Goal: Check status: Check status

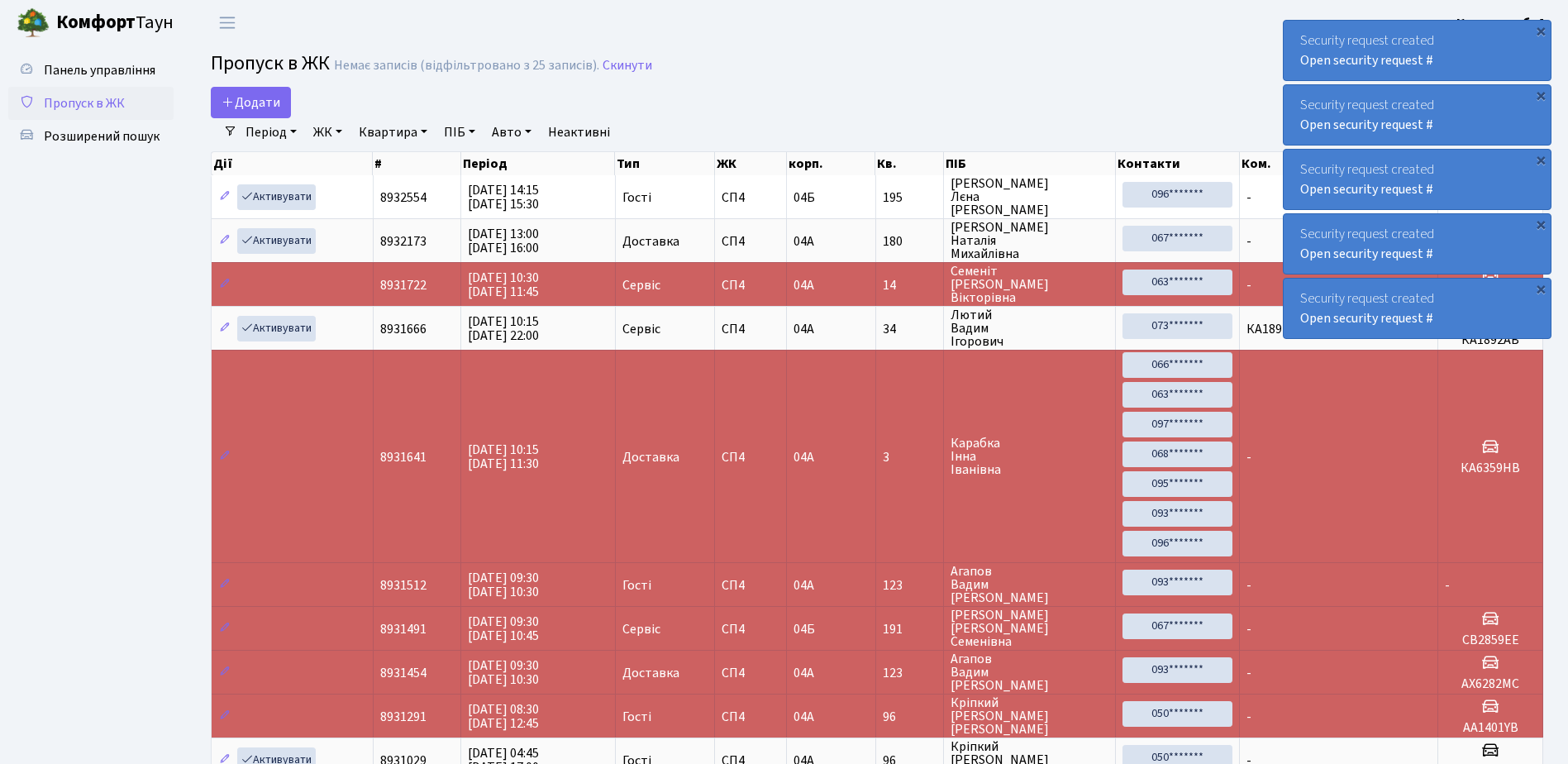
select select "25"
click at [1465, 66] on div "Security request created Open security request #" at bounding box center [1417, 50] width 267 height 59
click at [1465, 66] on div "Security request created Open security request #" at bounding box center [1417, 50] width 267 height 59
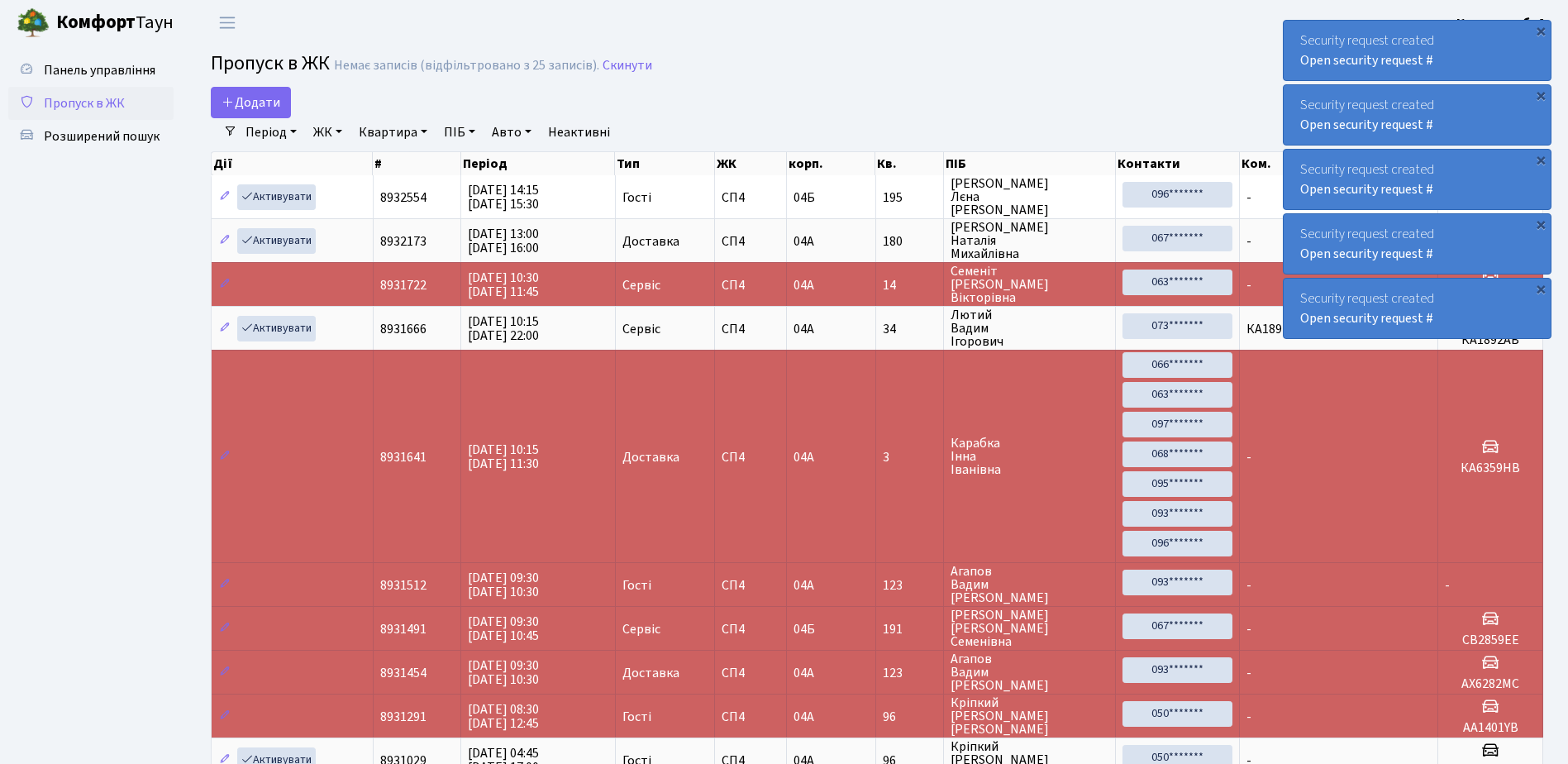
click at [1465, 66] on div "Security request created Open security request #" at bounding box center [1417, 50] width 267 height 59
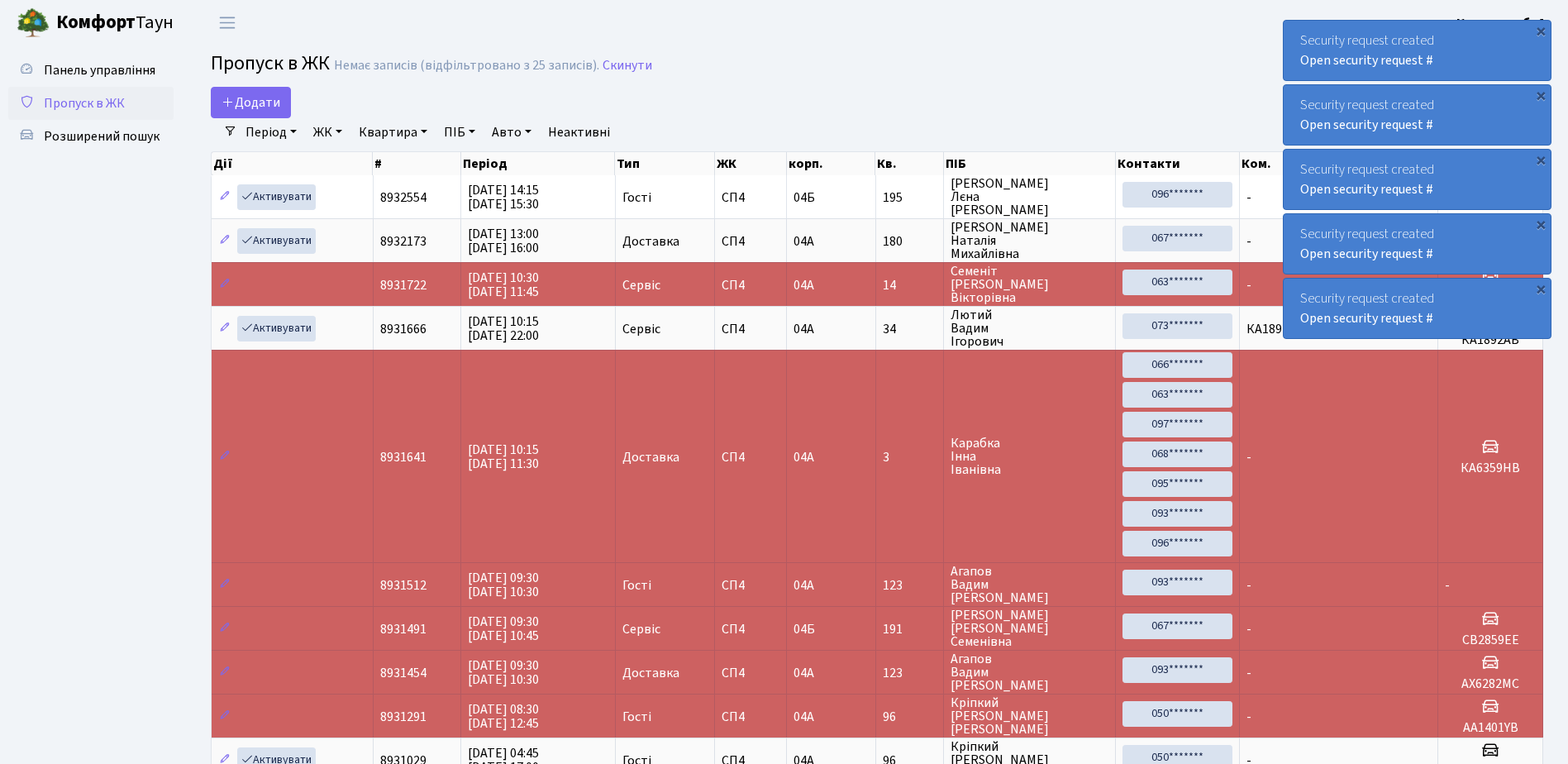
click at [1465, 66] on div "Security request created Open security request #" at bounding box center [1417, 50] width 267 height 59
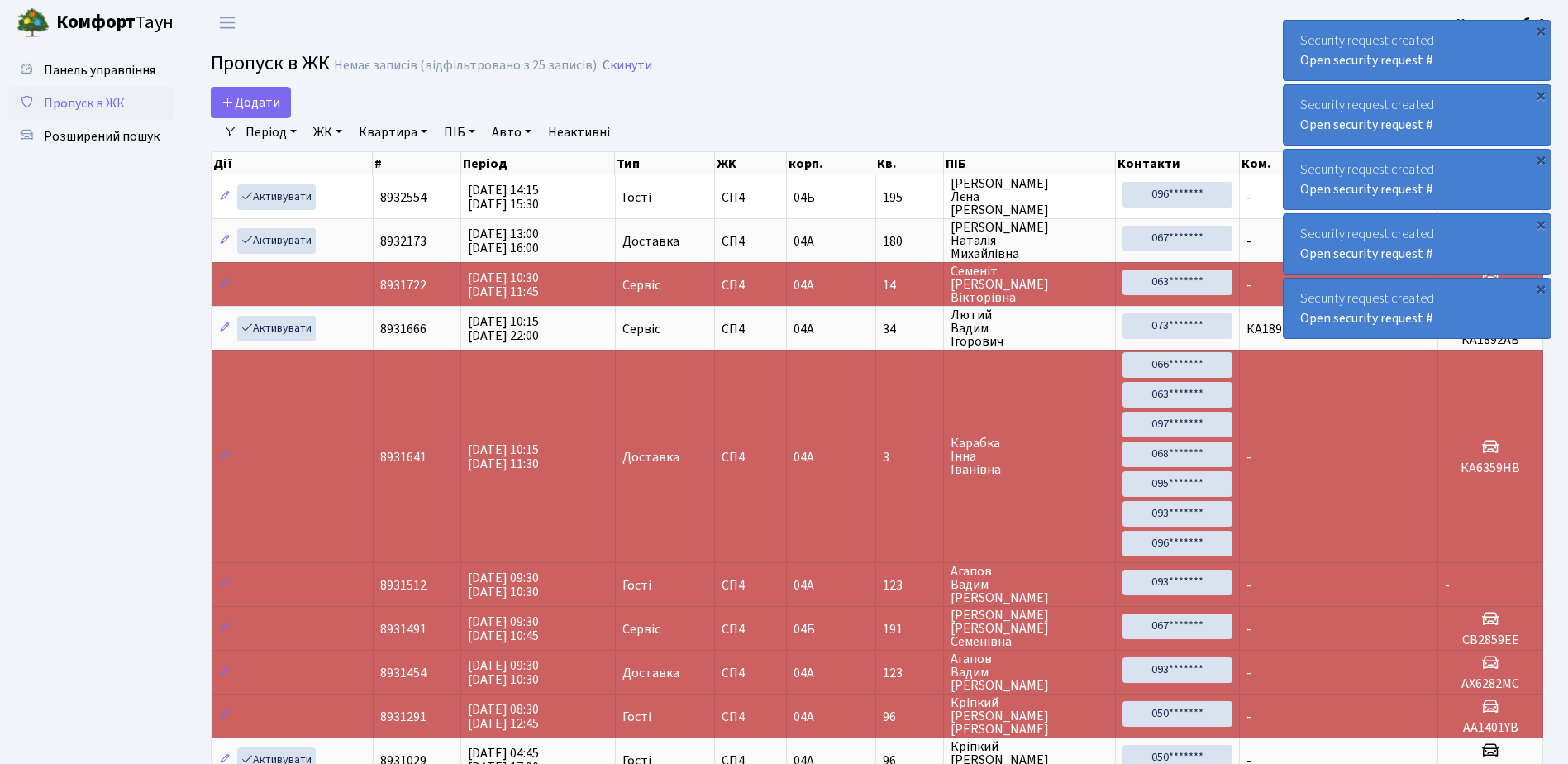
click at [1465, 66] on div "Security request created Open security request #" at bounding box center [1417, 50] width 267 height 59
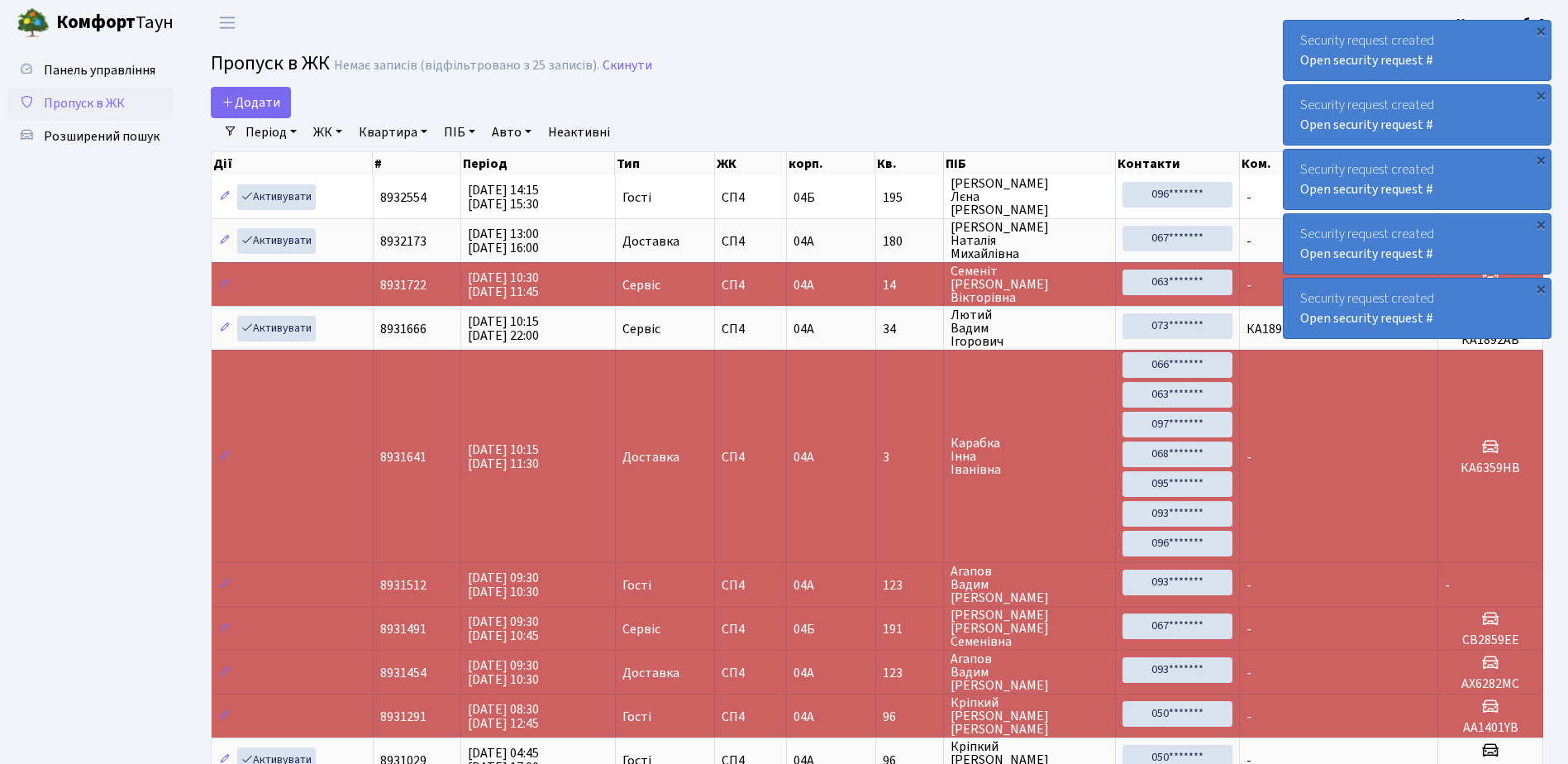
click at [1465, 66] on div "Security request created Open security request #" at bounding box center [1417, 50] width 267 height 59
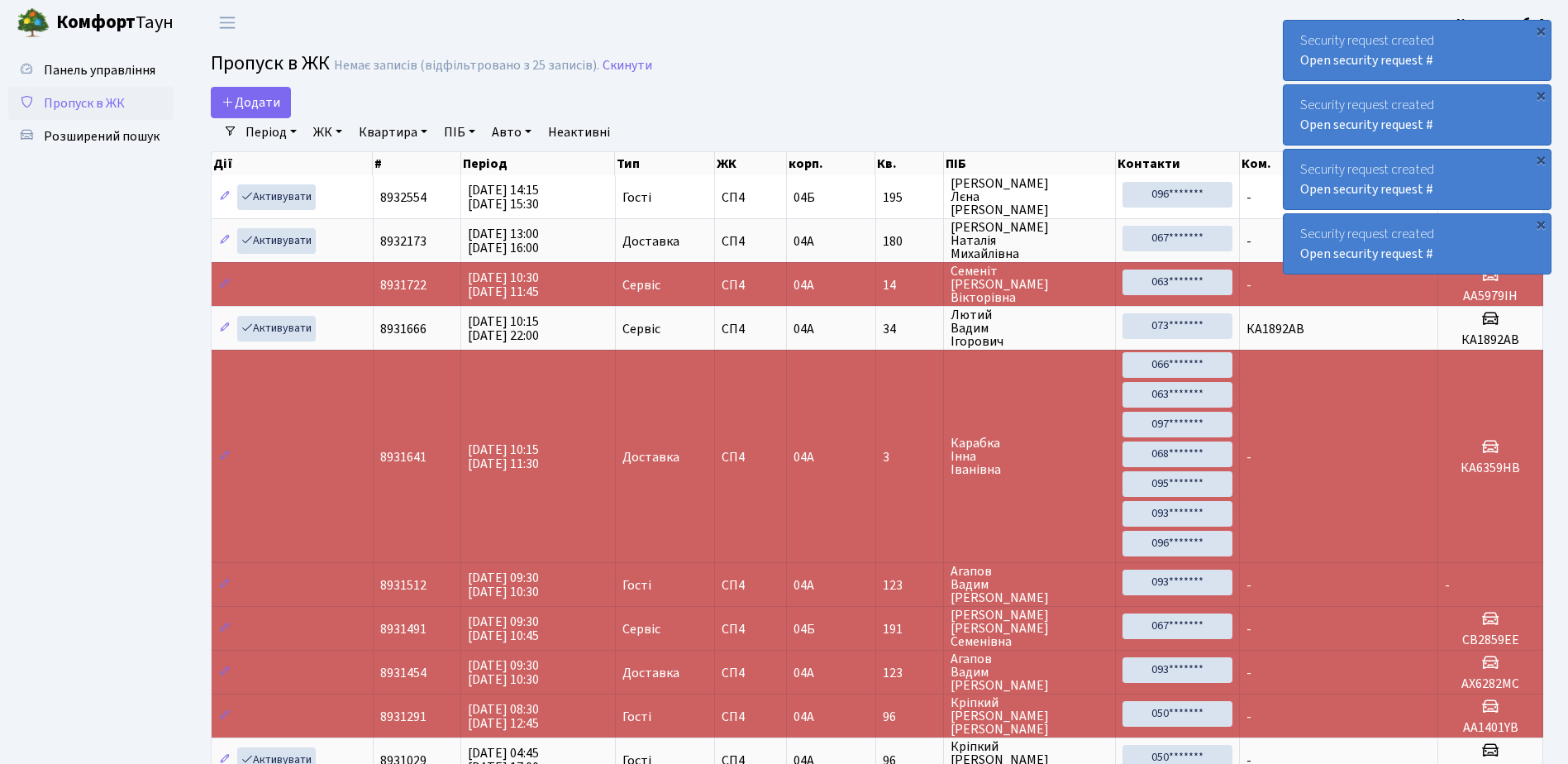
click at [1465, 66] on div "Security request created Open security request #" at bounding box center [1417, 50] width 267 height 59
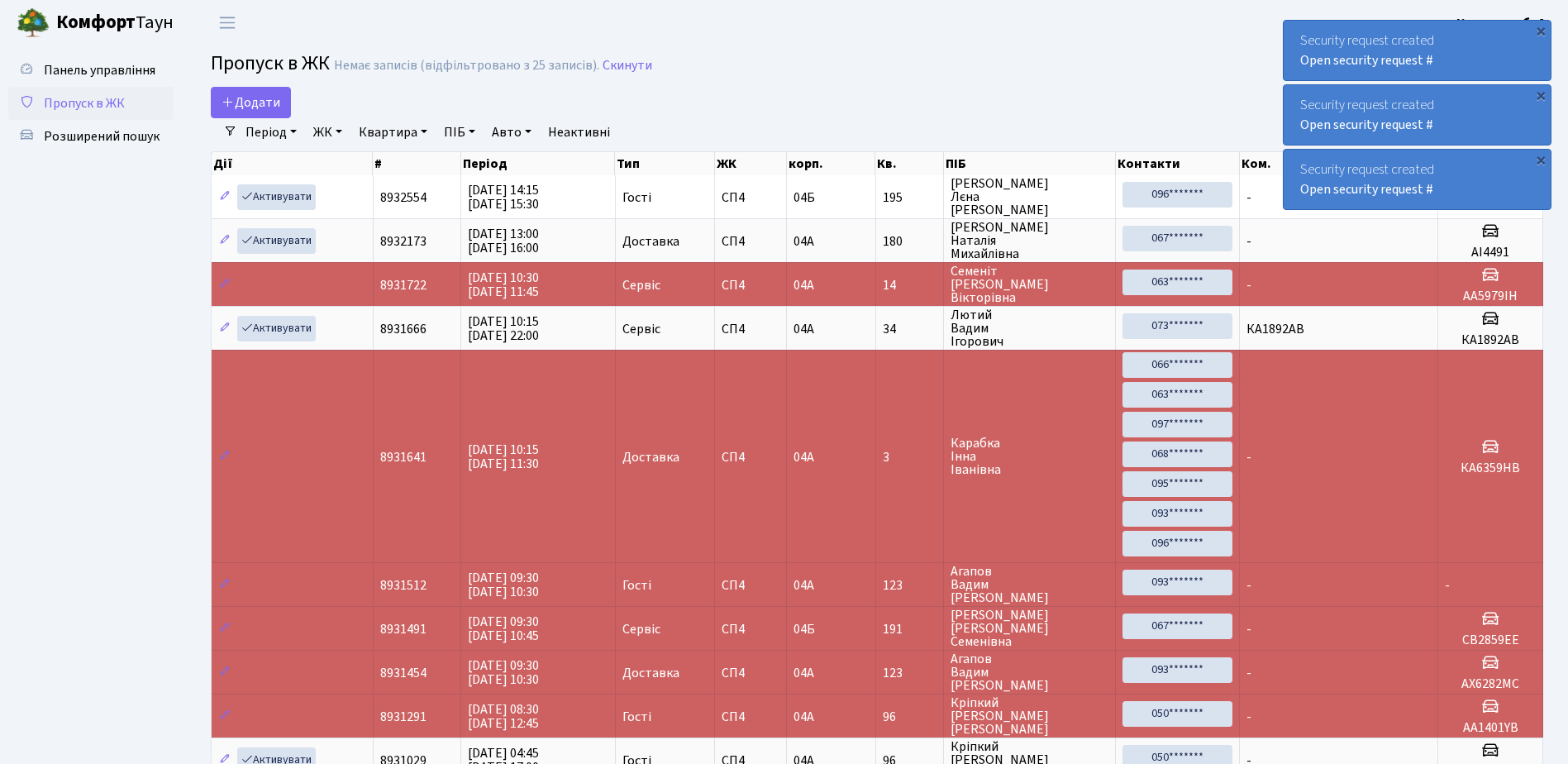
click at [1465, 66] on div "Security request created Open security request #" at bounding box center [1417, 50] width 267 height 59
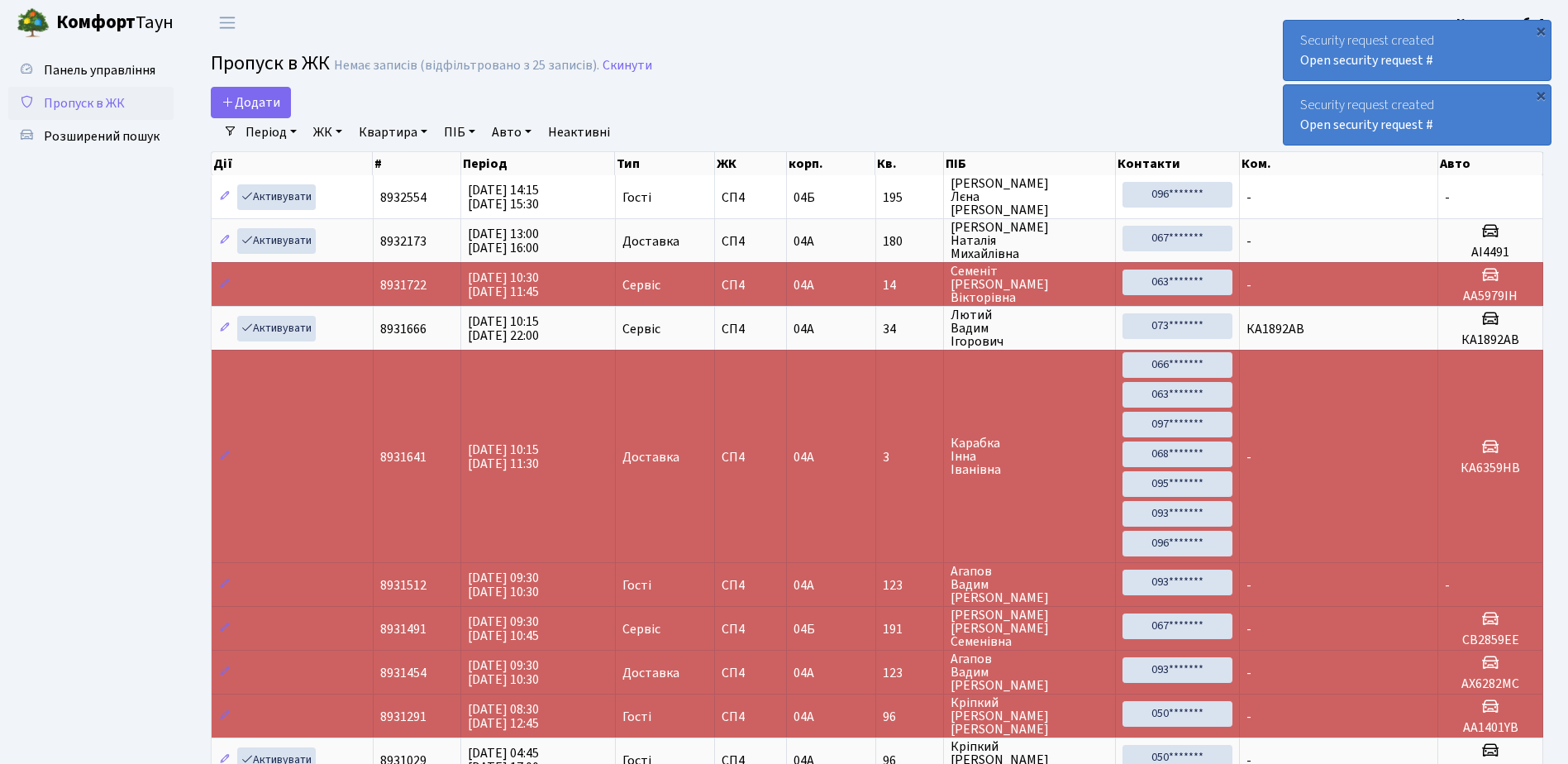
click at [1465, 66] on div "Security request created Open security request #" at bounding box center [1417, 50] width 267 height 59
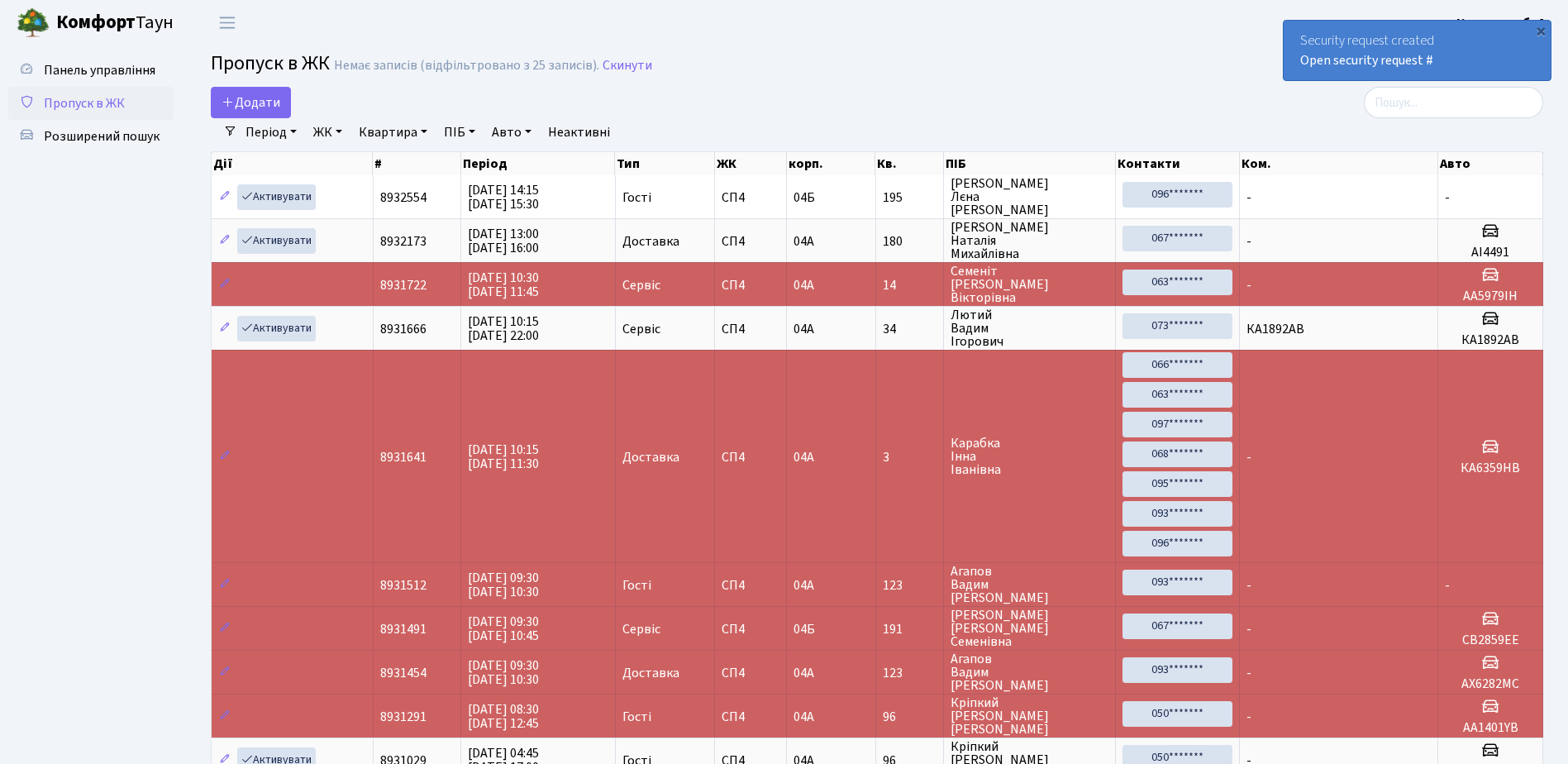
click at [1465, 66] on div "Security request created Open security request #" at bounding box center [1417, 50] width 267 height 59
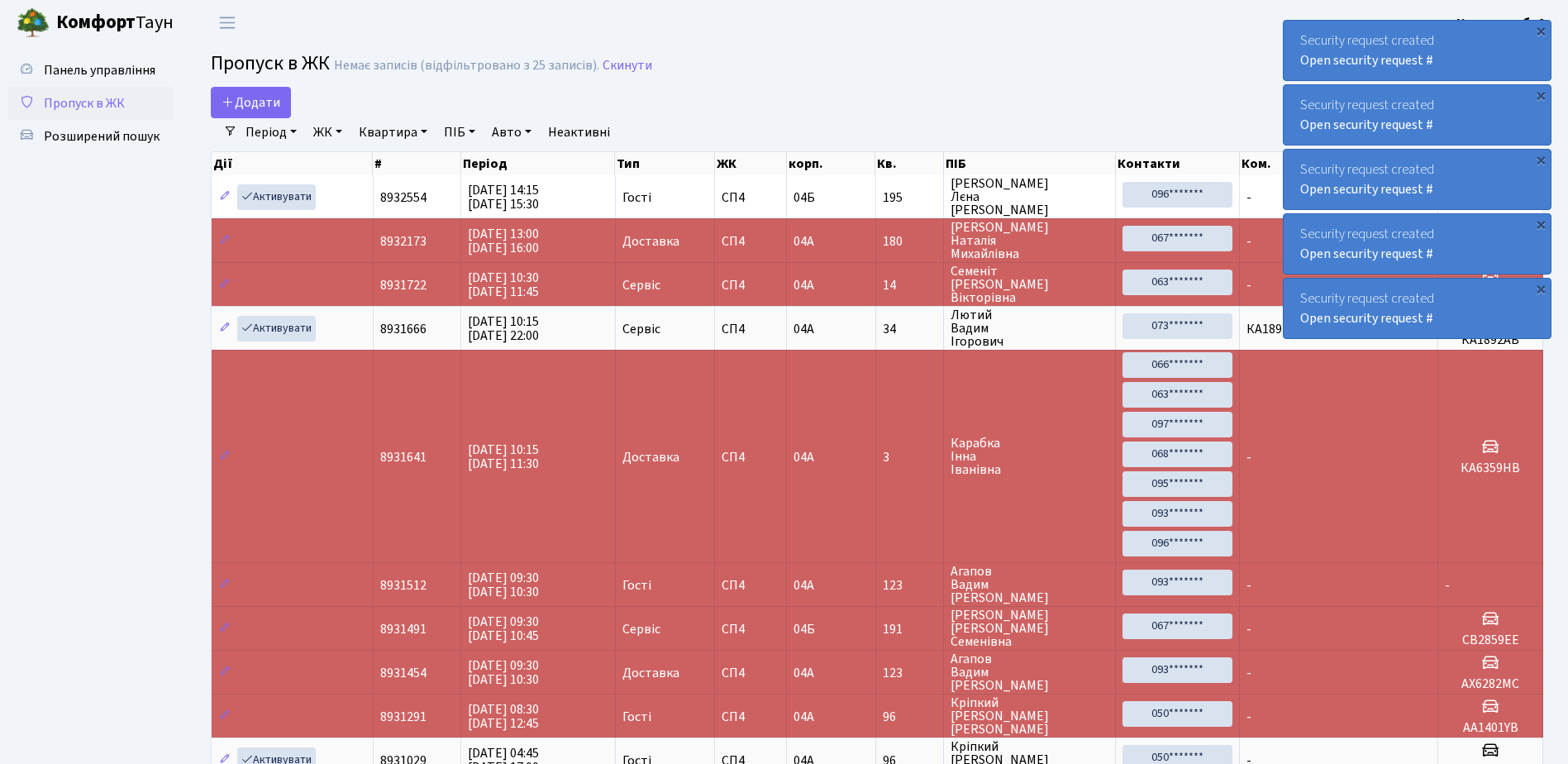
click at [1476, 62] on div "Security request created Open security request #" at bounding box center [1417, 50] width 267 height 59
click at [1477, 60] on div "Security request created Open security request #" at bounding box center [1417, 50] width 267 height 59
click at [1474, 77] on div "Security request created Open security request #" at bounding box center [1417, 50] width 267 height 59
click at [1474, 75] on div "Security request created Open security request #" at bounding box center [1417, 50] width 267 height 59
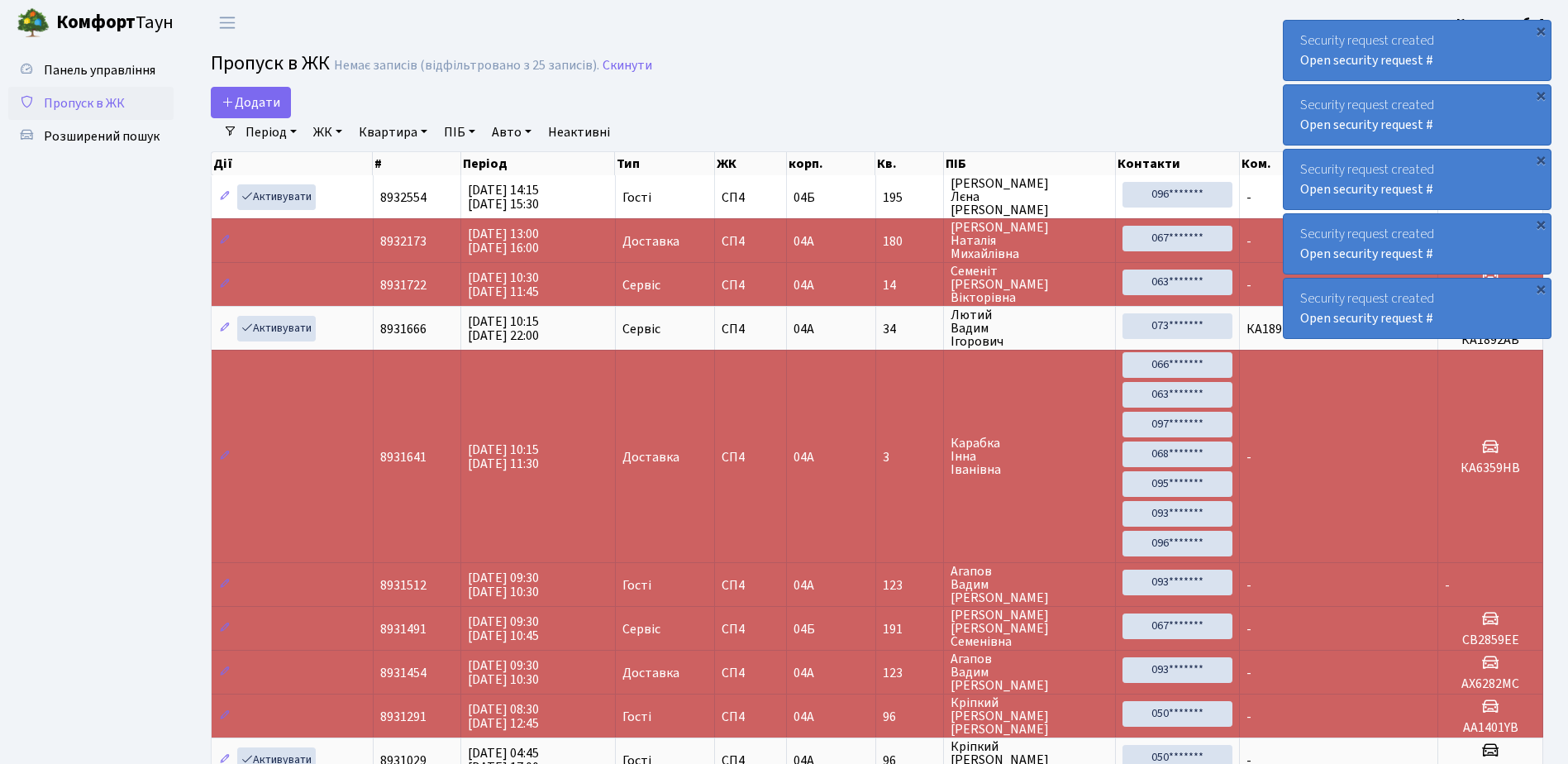
click at [1477, 71] on div "Security request created Open security request #" at bounding box center [1417, 50] width 267 height 59
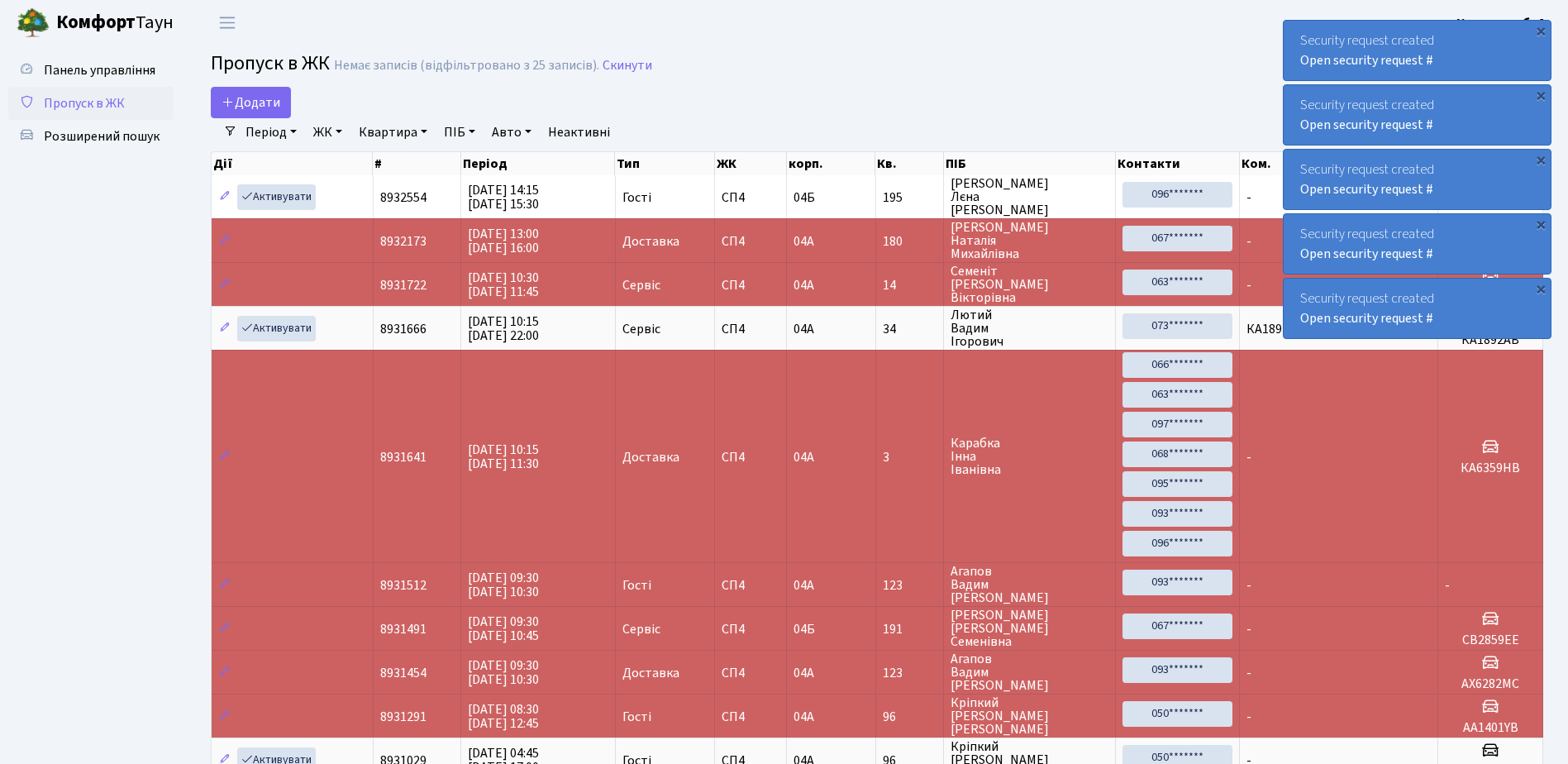
click at [1477, 71] on div "Security request created Open security request #" at bounding box center [1417, 50] width 267 height 59
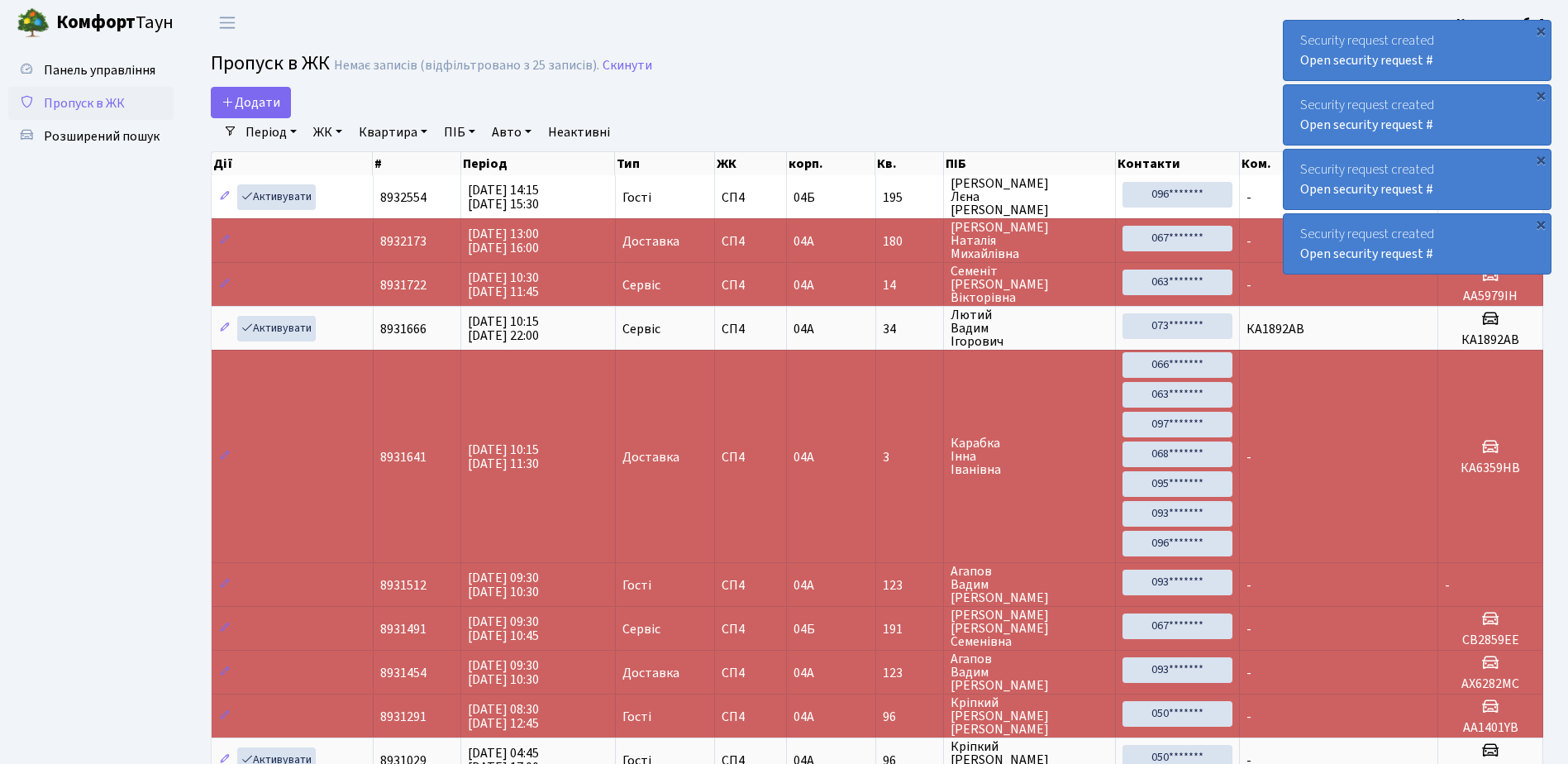
click at [1477, 71] on div "Security request created Open security request #" at bounding box center [1417, 50] width 267 height 59
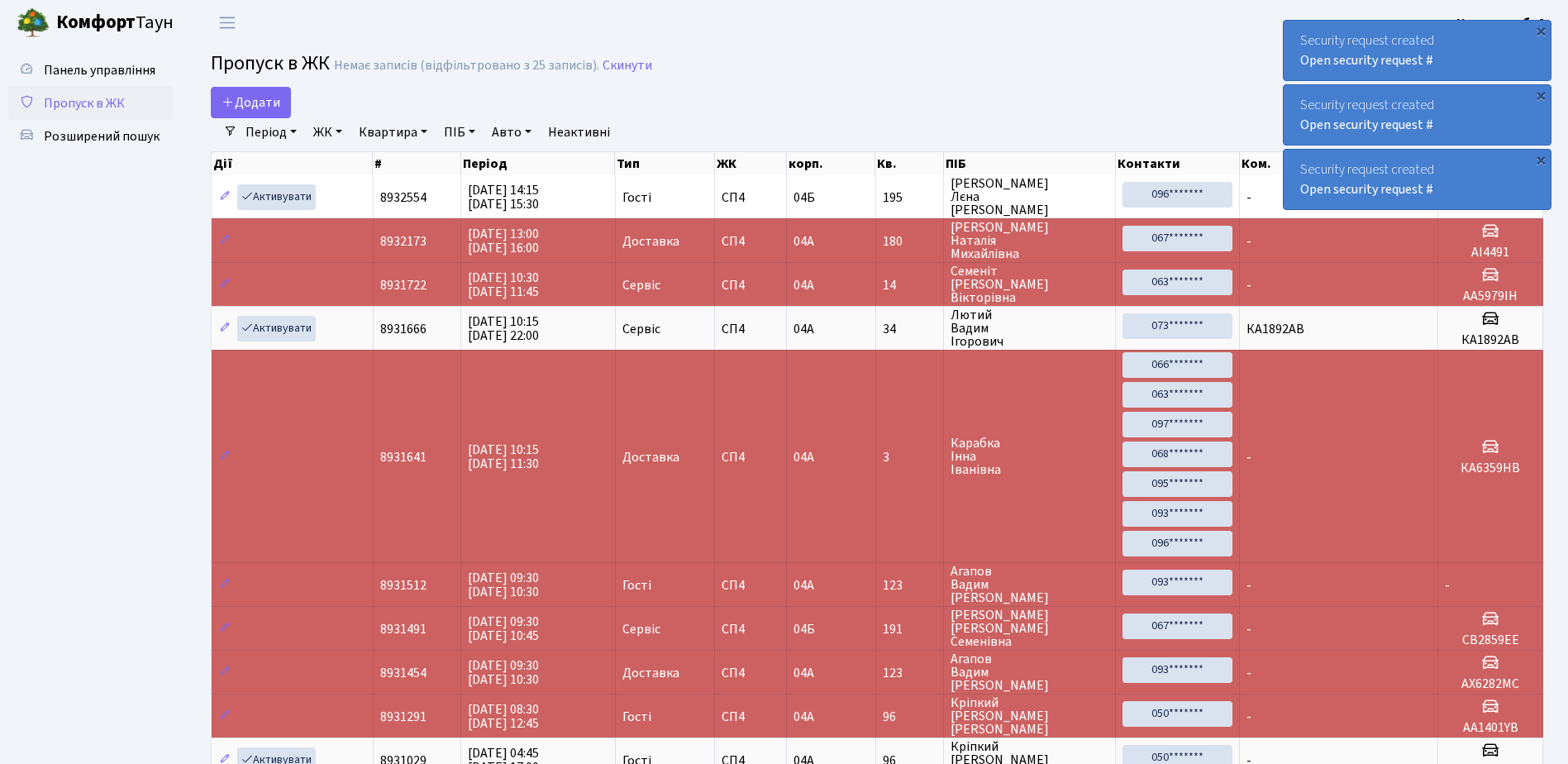
click at [1477, 71] on div "Security request created Open security request #" at bounding box center [1417, 50] width 267 height 59
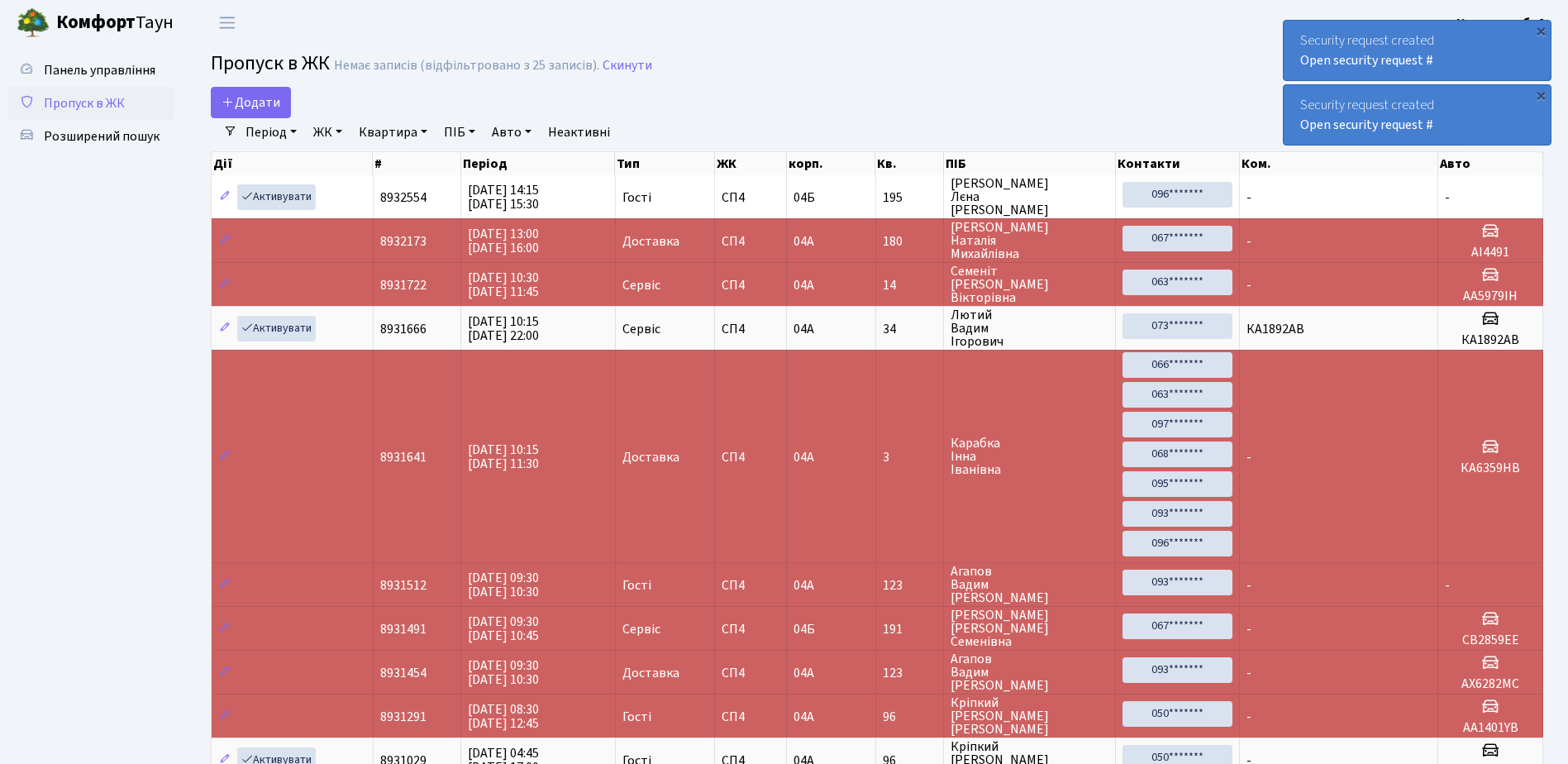
click at [1477, 71] on div "Security request created Open security request #" at bounding box center [1417, 50] width 267 height 59
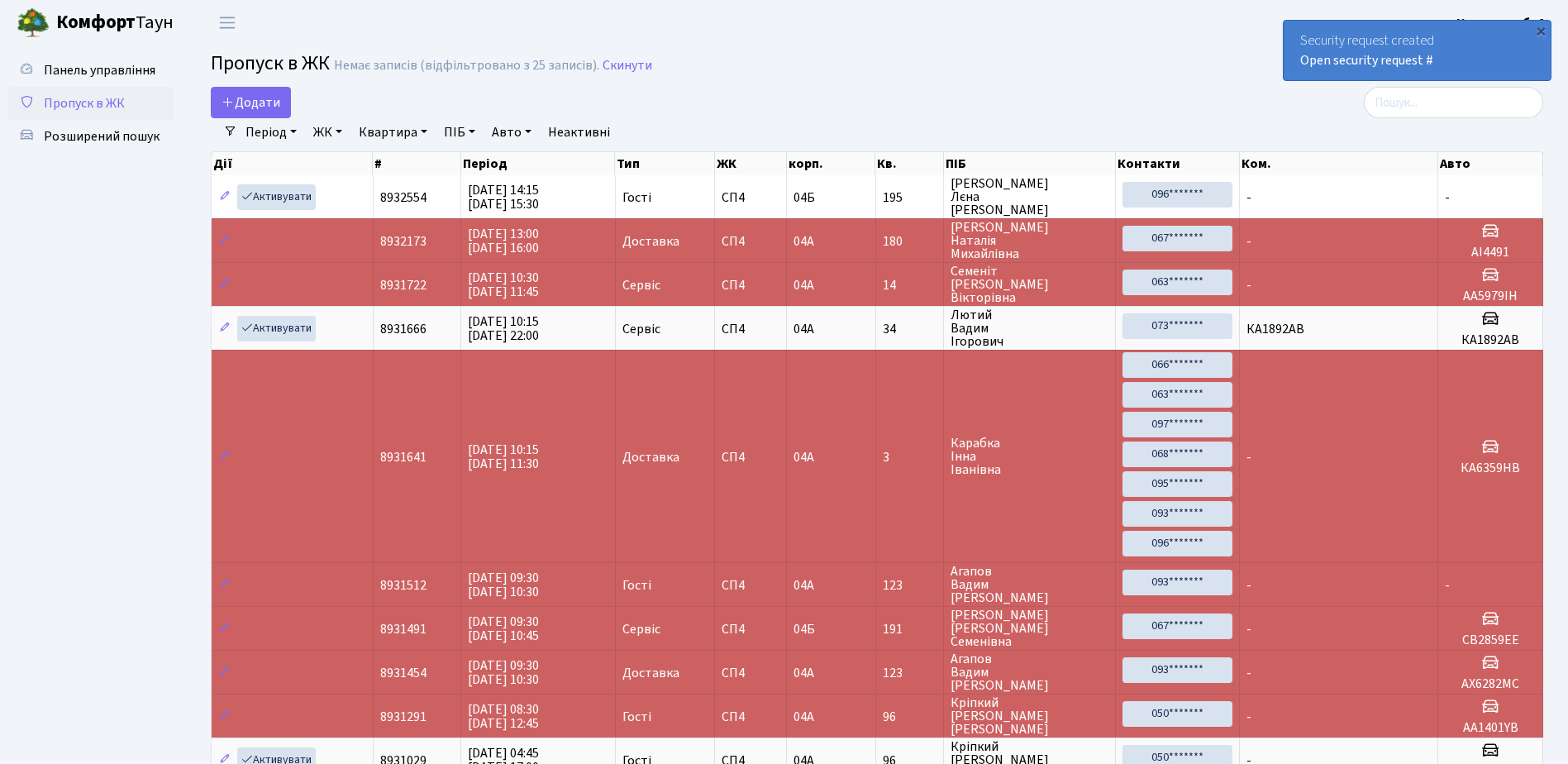
click at [1477, 71] on div "Security request created Open security request #" at bounding box center [1417, 50] width 267 height 59
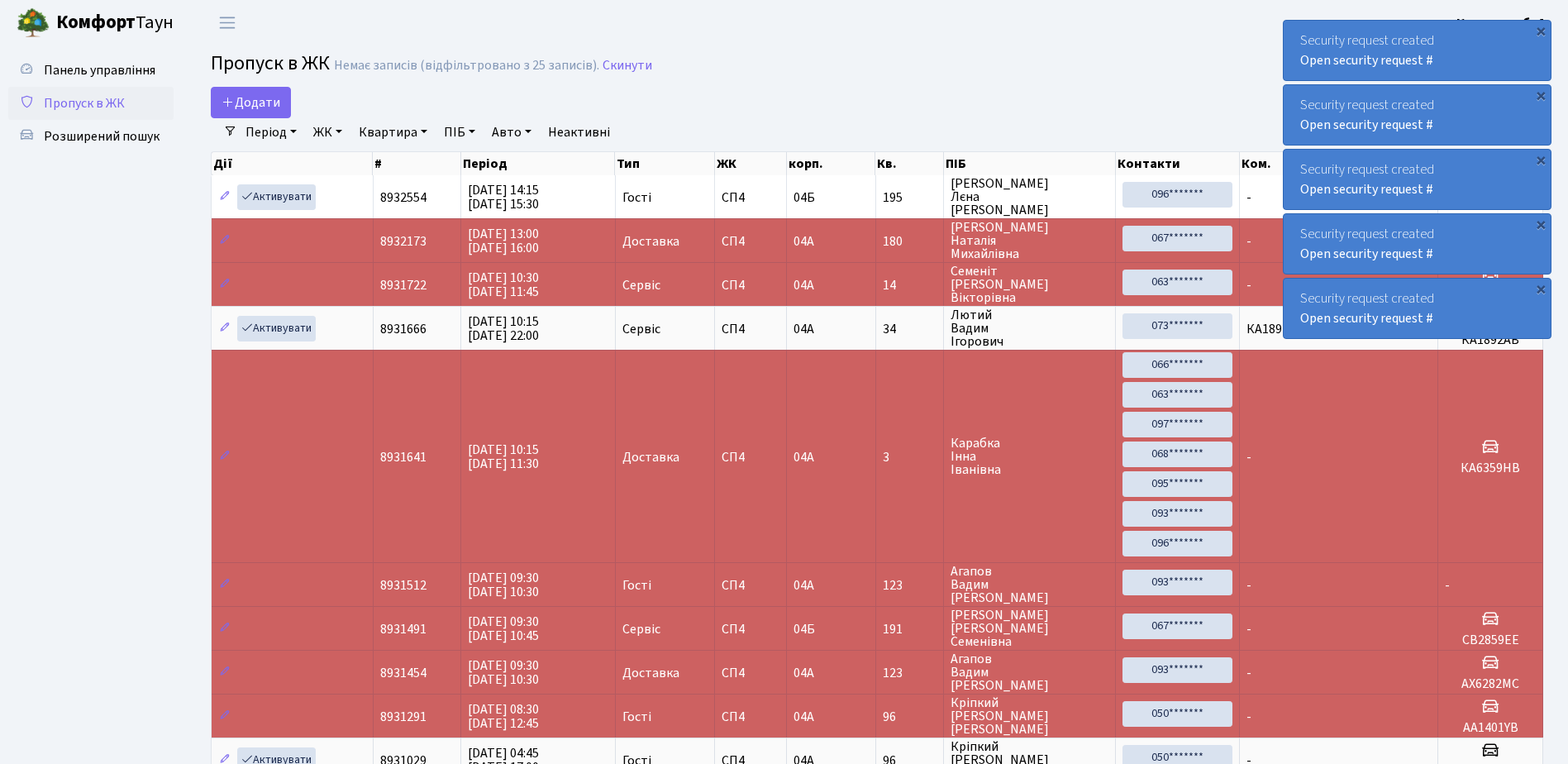
click at [1511, 67] on div "Security request created Open security request #" at bounding box center [1417, 50] width 267 height 59
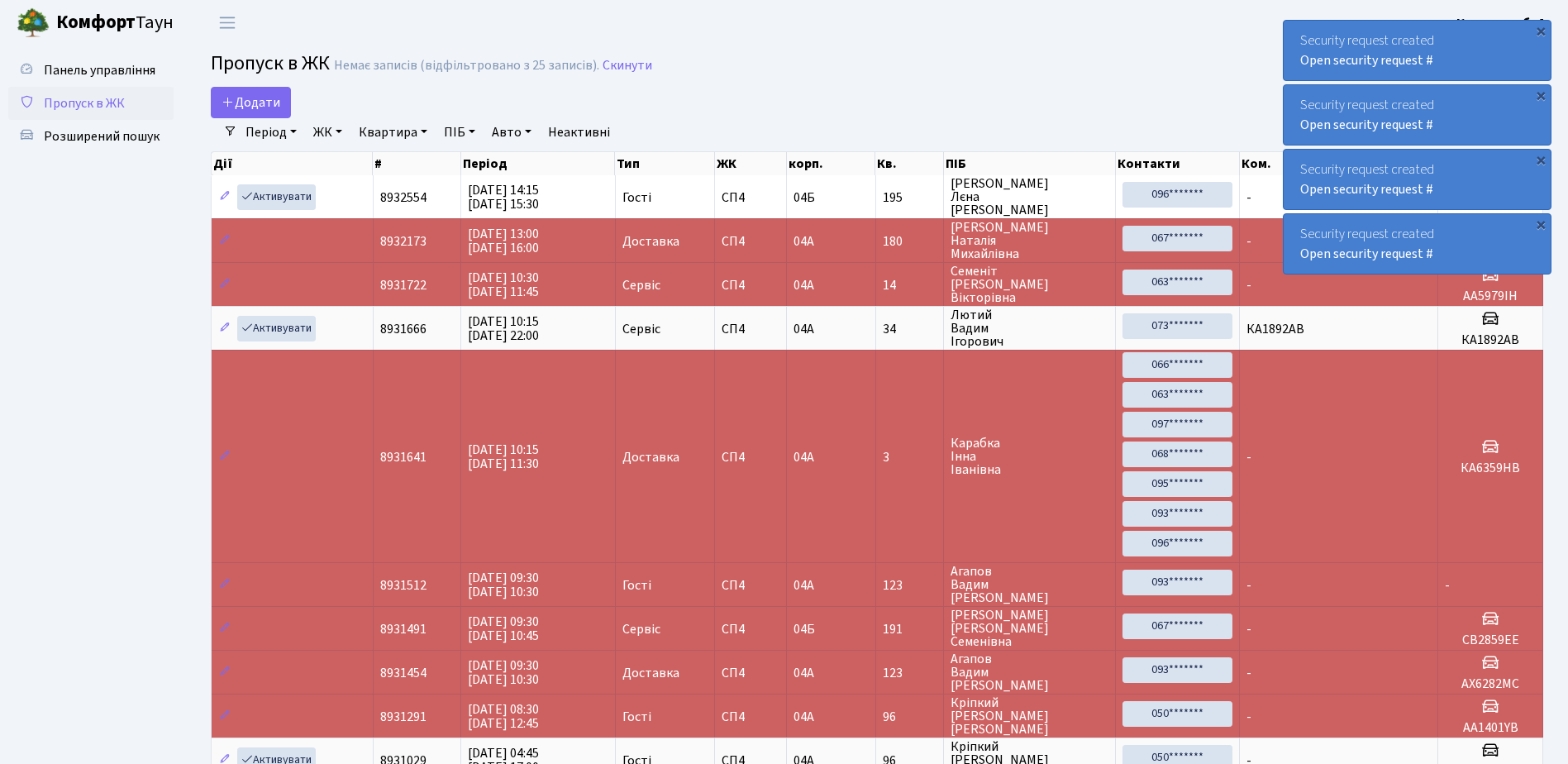
click at [1511, 67] on div "Security request created Open security request #" at bounding box center [1417, 50] width 267 height 59
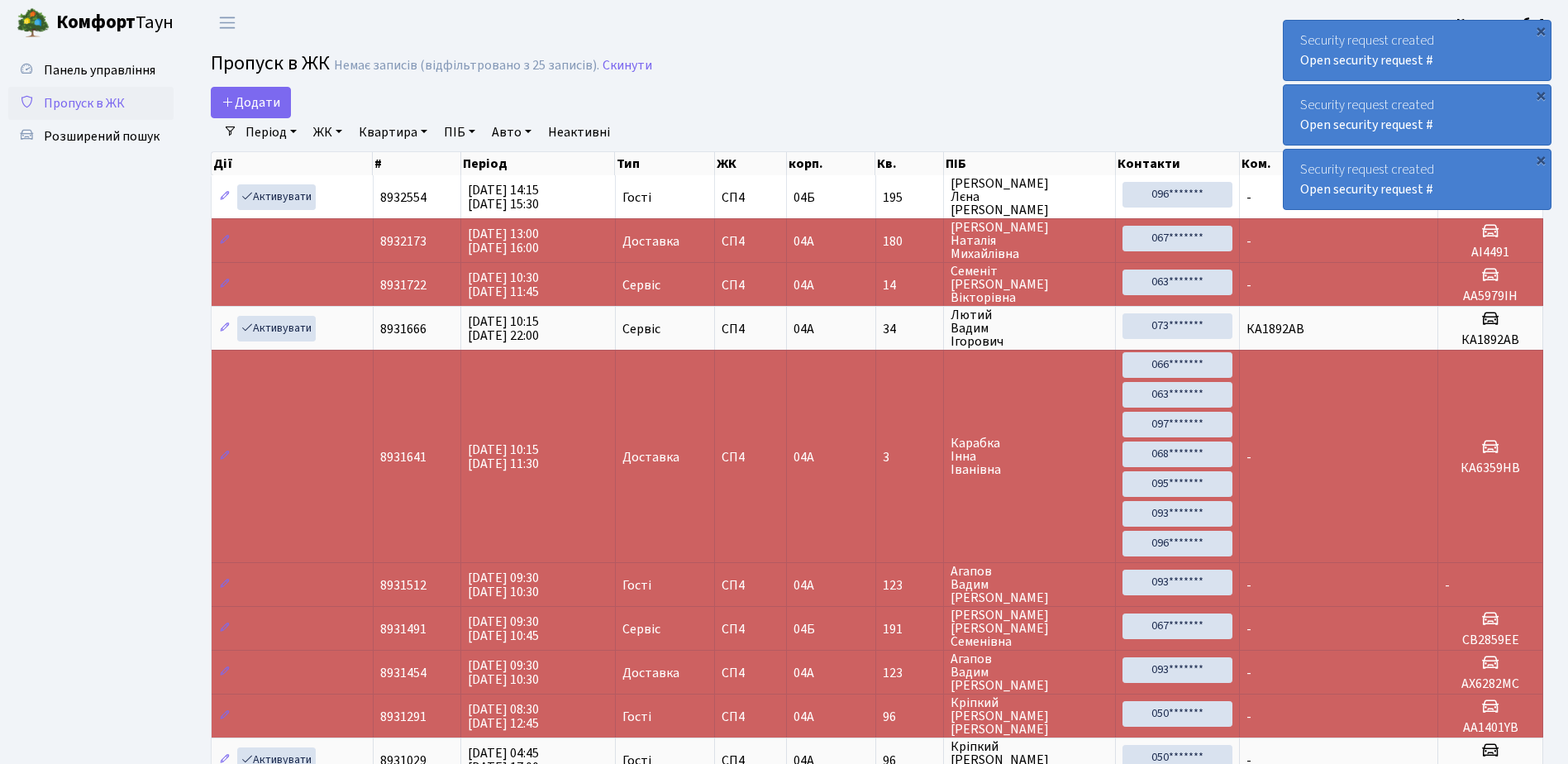
click at [1511, 67] on div "Security request created Open security request #" at bounding box center [1417, 50] width 267 height 59
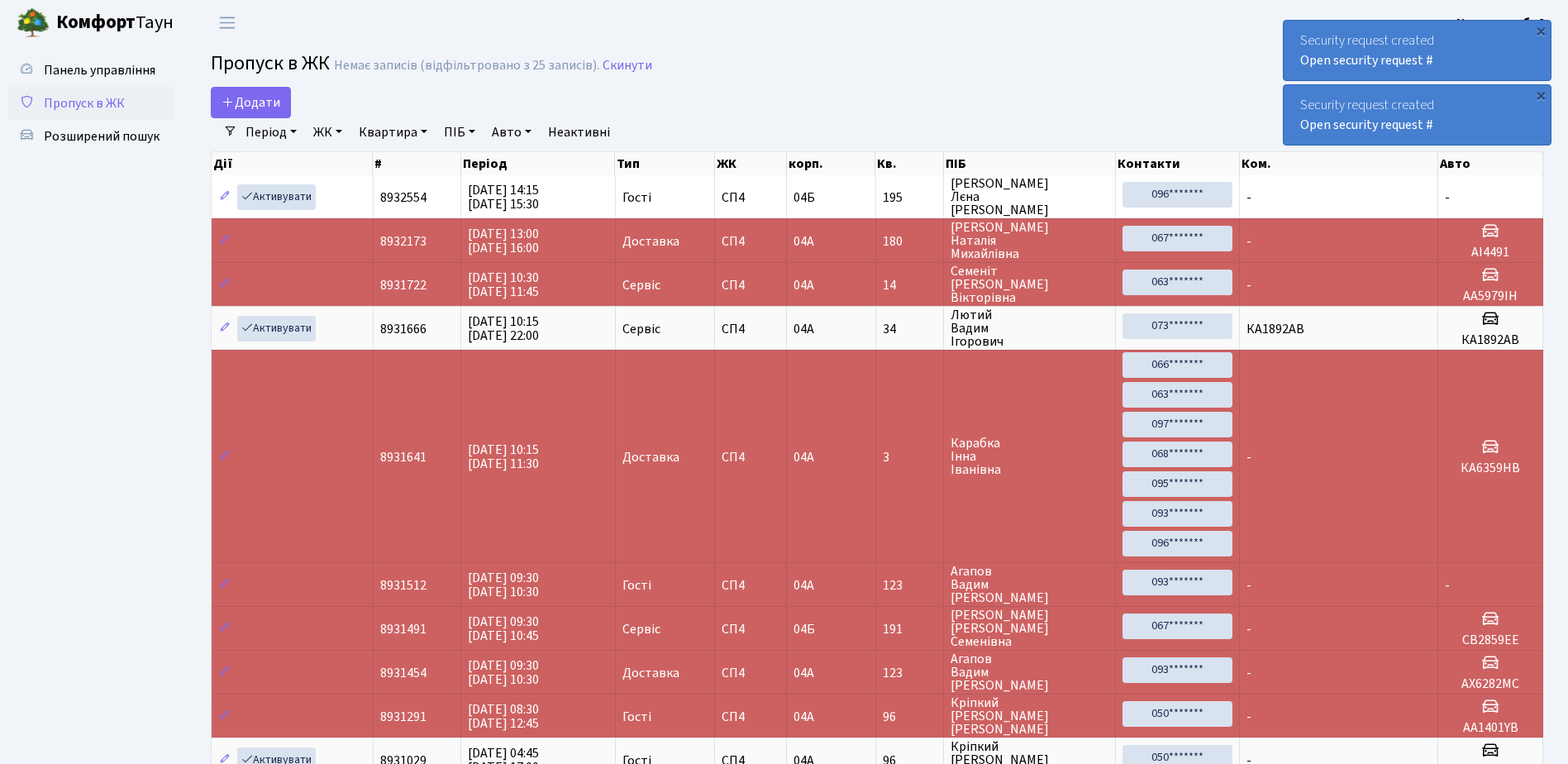
click at [1511, 67] on div "Security request created Open security request #" at bounding box center [1417, 50] width 267 height 59
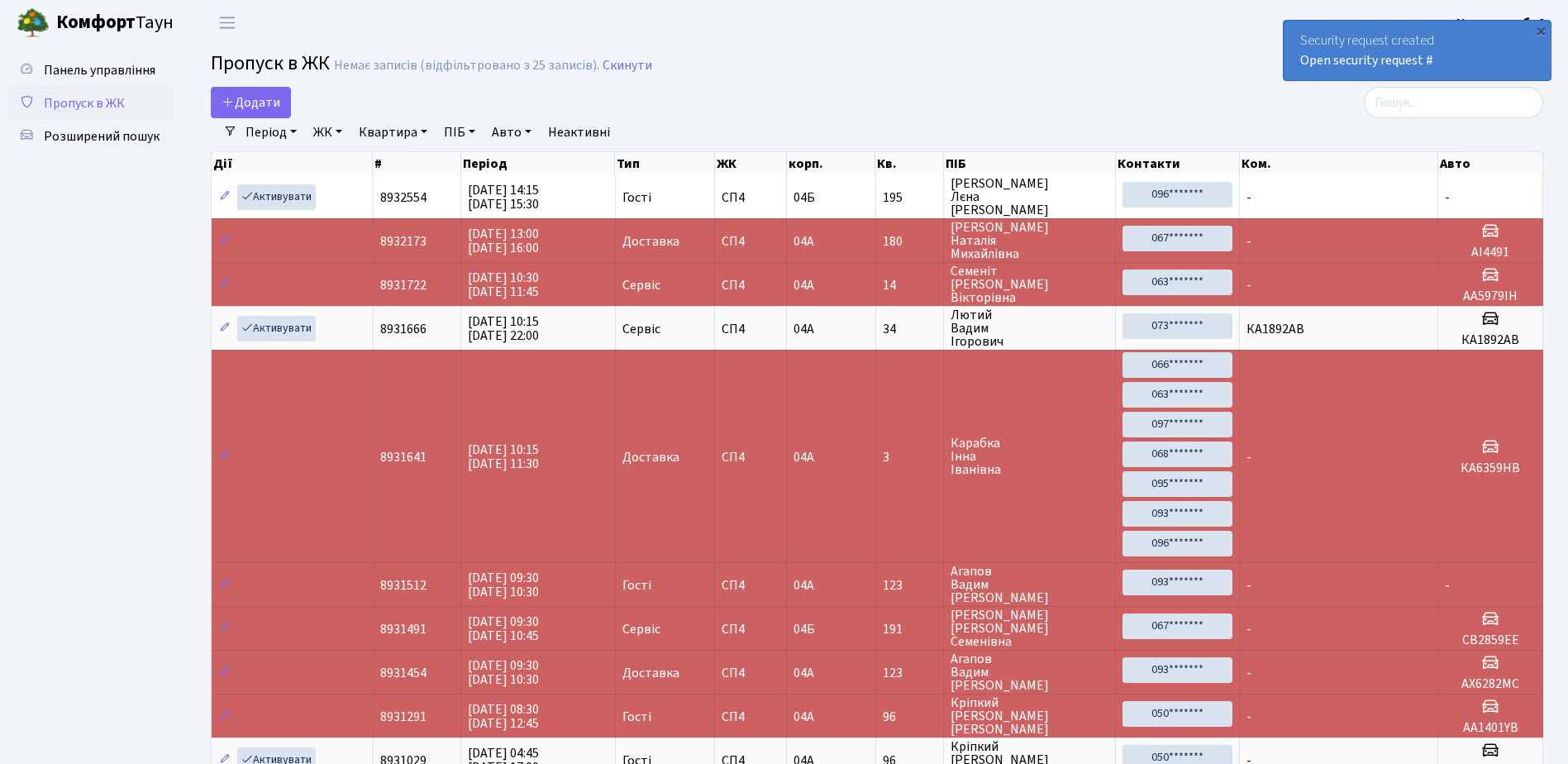
click at [1511, 67] on div "Security request created Open security request #" at bounding box center [1417, 50] width 267 height 59
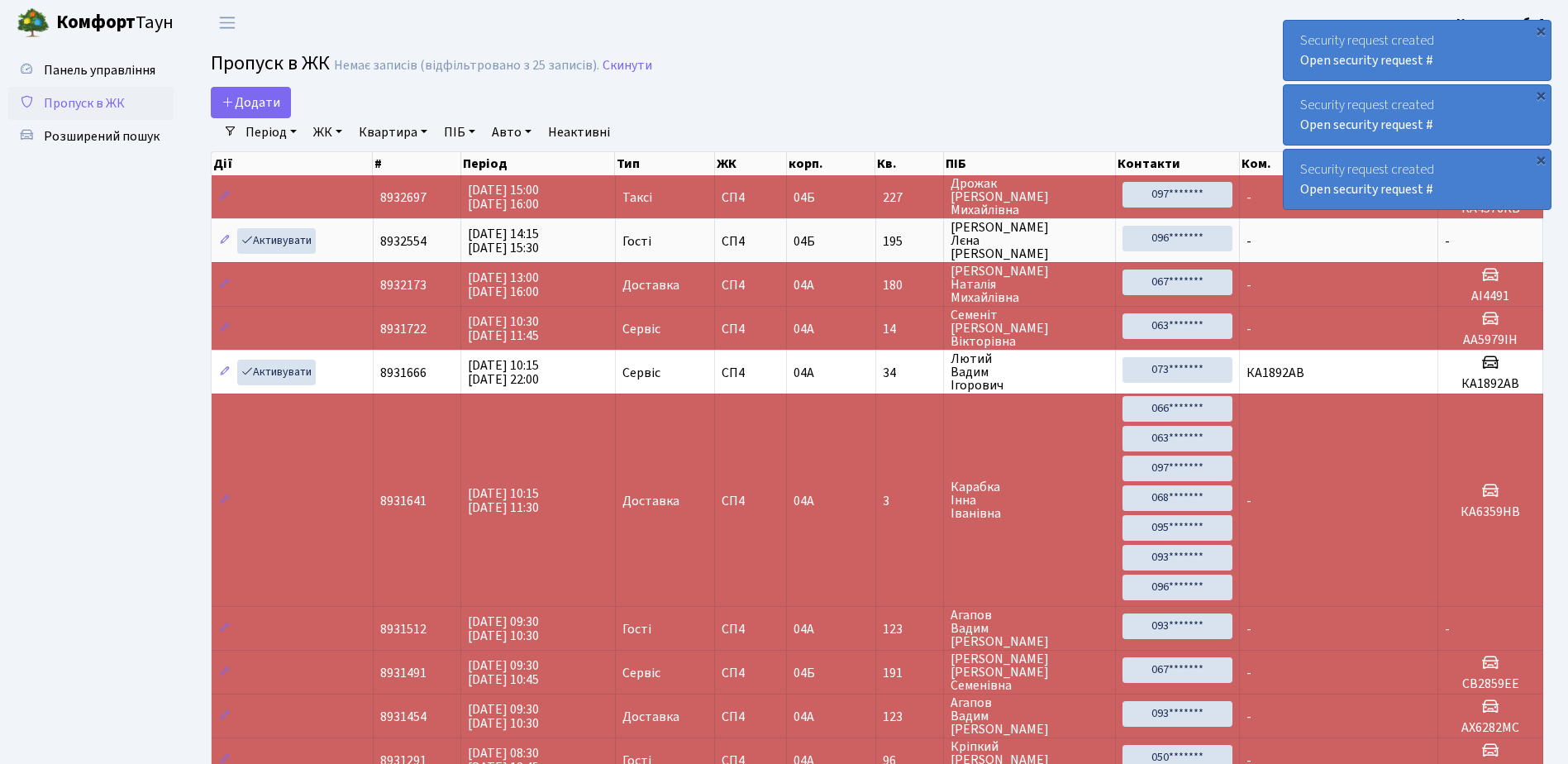
click at [1462, 69] on div "Security request created Open security request #" at bounding box center [1417, 50] width 267 height 59
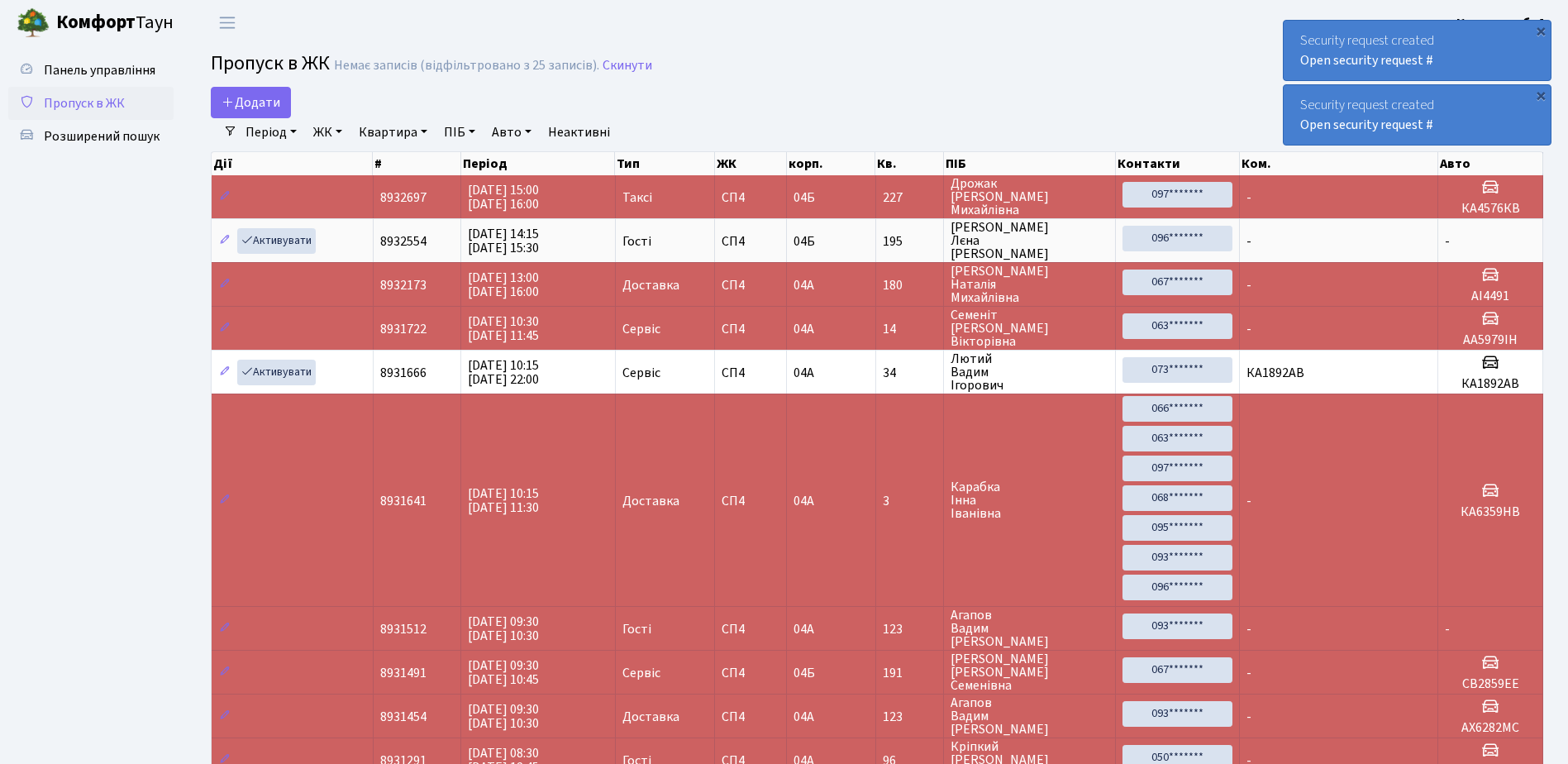
click at [1462, 69] on div "Security request created Open security request #" at bounding box center [1417, 50] width 267 height 59
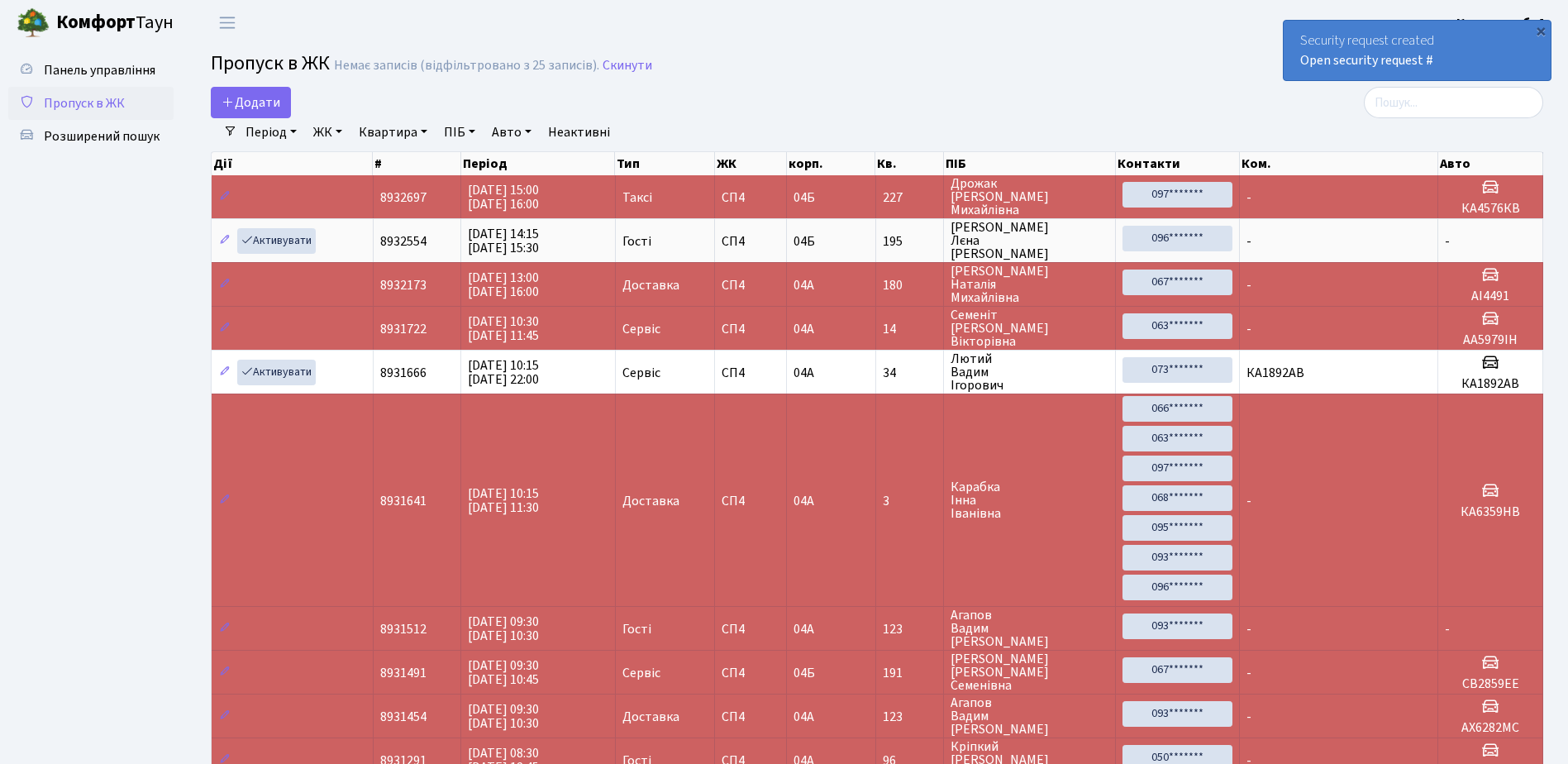
click at [1462, 66] on div "Security request created Open security request #" at bounding box center [1417, 50] width 267 height 59
click at [1477, 60] on div "Security request created Open security request #" at bounding box center [1417, 50] width 267 height 59
